Goal: Navigation & Orientation: Find specific page/section

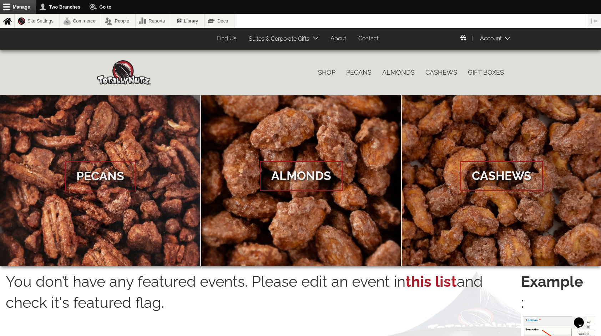
click at [10, 6] on link "Manage" at bounding box center [18, 7] width 36 height 14
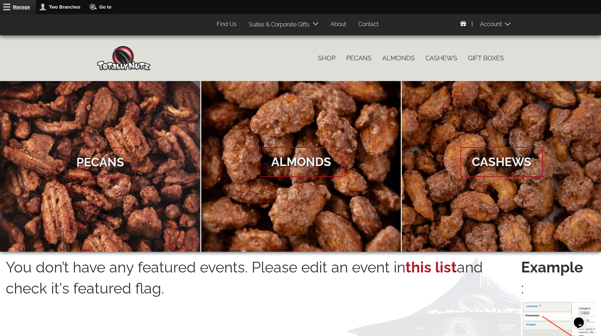
click at [10, 6] on link "Manage" at bounding box center [18, 7] width 36 height 14
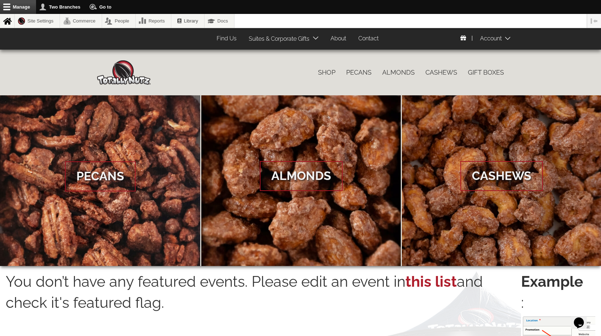
click at [341, 33] on link "About" at bounding box center [338, 39] width 26 height 14
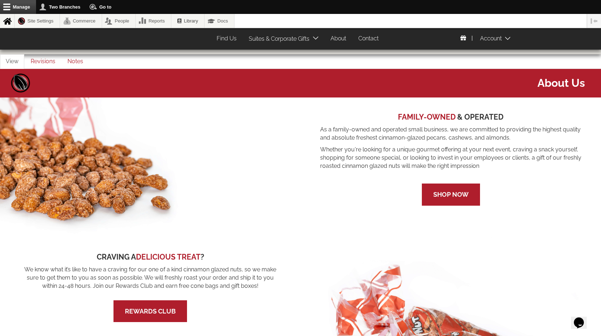
scroll to position [32, 0]
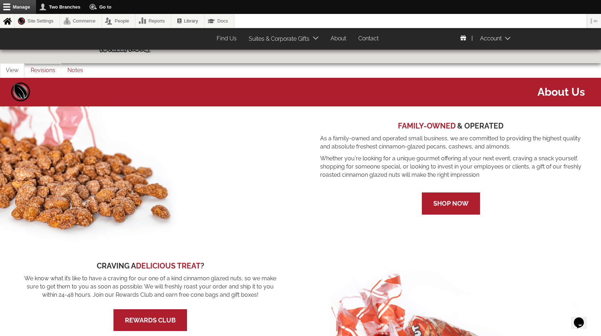
click at [39, 74] on link "Revisions" at bounding box center [43, 70] width 36 height 15
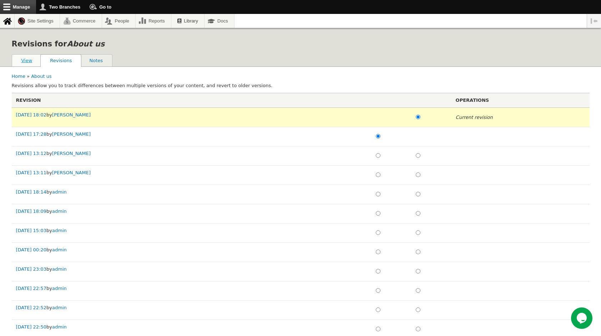
click at [30, 60] on link "View" at bounding box center [27, 61] width 30 height 12
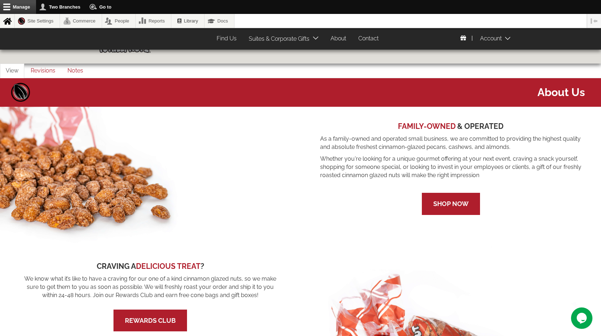
scroll to position [31, 0]
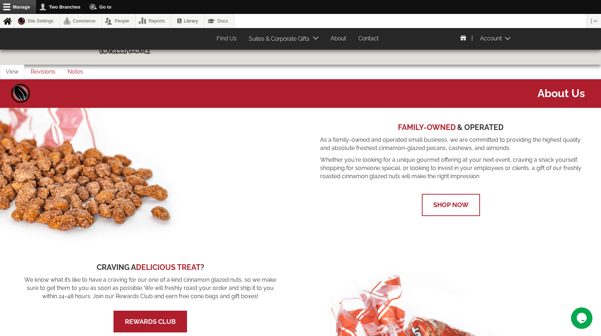
click at [447, 200] on span "Shop Now" at bounding box center [451, 205] width 58 height 22
click at [445, 202] on link "Shop Now" at bounding box center [450, 204] width 35 height 7
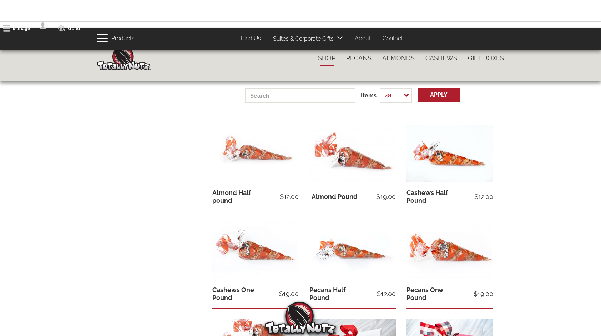
click at [448, 201] on link "Cashews Half Pound" at bounding box center [427, 196] width 42 height 15
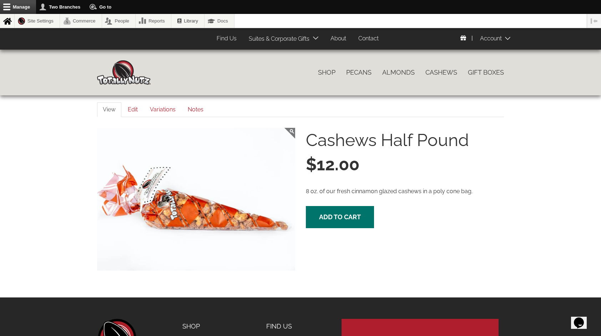
click at [345, 37] on link "About" at bounding box center [338, 39] width 26 height 14
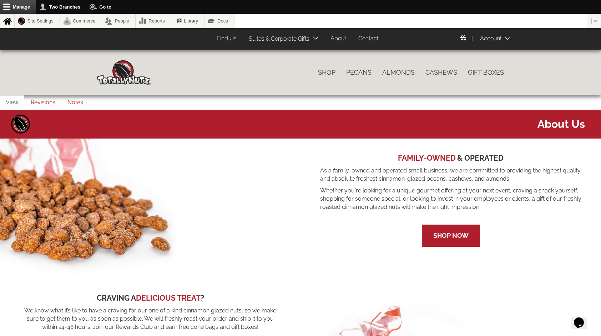
click at [270, 33] on link "Suites & Corporate Gifts" at bounding box center [277, 39] width 68 height 14
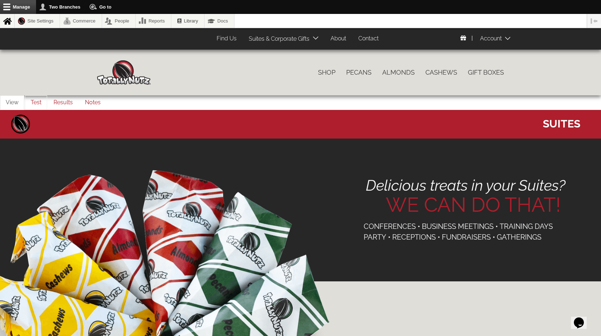
click at [36, 107] on link "Test" at bounding box center [36, 102] width 22 height 15
click at [62, 100] on link "Results" at bounding box center [63, 102] width 31 height 15
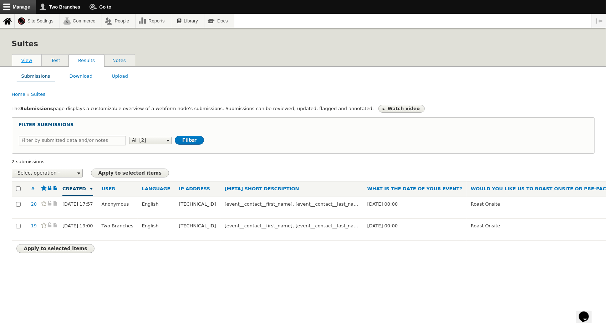
click at [24, 62] on link "View" at bounding box center [27, 61] width 30 height 12
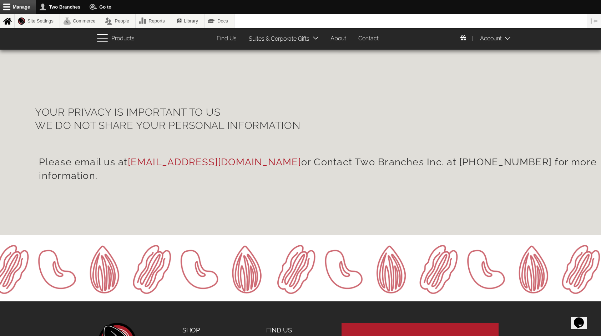
scroll to position [464, 0]
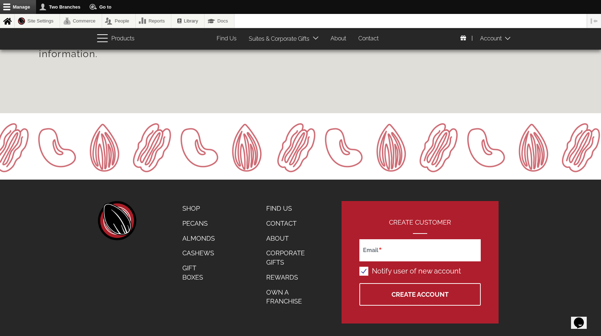
click at [275, 222] on link "Contact" at bounding box center [290, 223] width 58 height 15
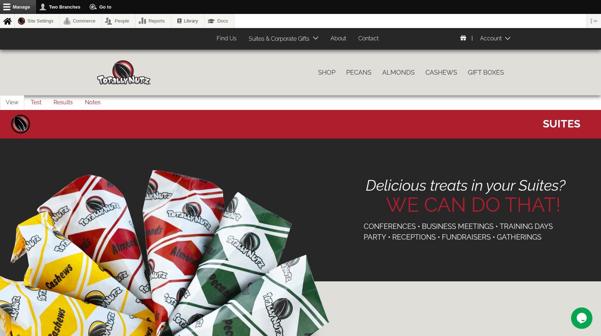
click at [346, 36] on link "About" at bounding box center [338, 39] width 26 height 14
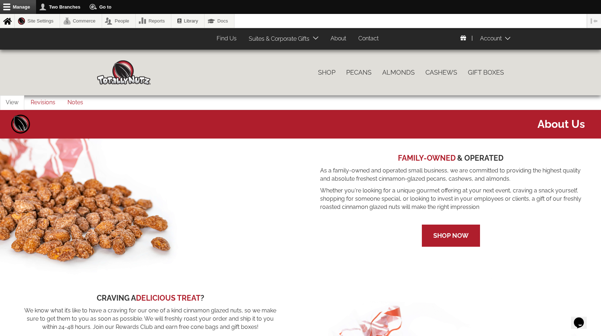
drag, startPoint x: 487, startPoint y: 206, endPoint x: 320, endPoint y: 172, distance: 170.5
click at [320, 172] on div "FAMILY-OWNED & OPERATED As a family-owned and operated small business, we are c…" at bounding box center [450, 200] width 261 height 94
copy div "As a family-owned and operated small business, we are committed to providing th…"
